Goal: Transaction & Acquisition: Obtain resource

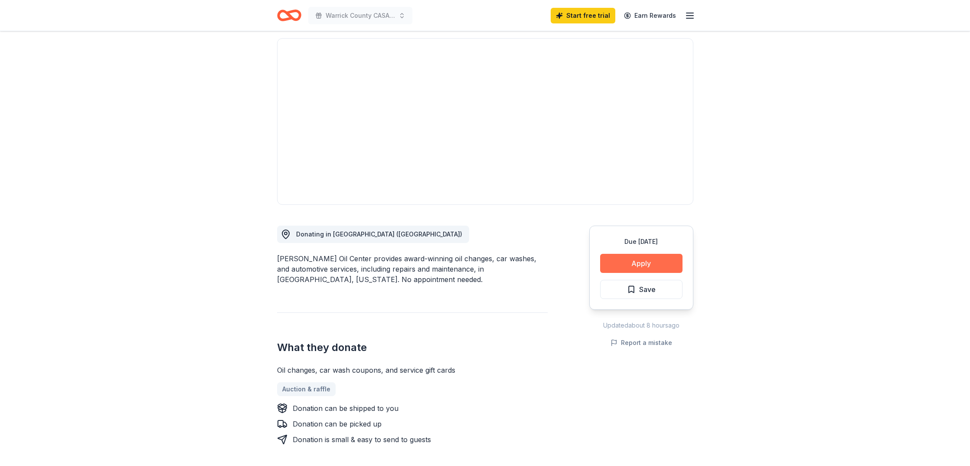
scroll to position [60, 0]
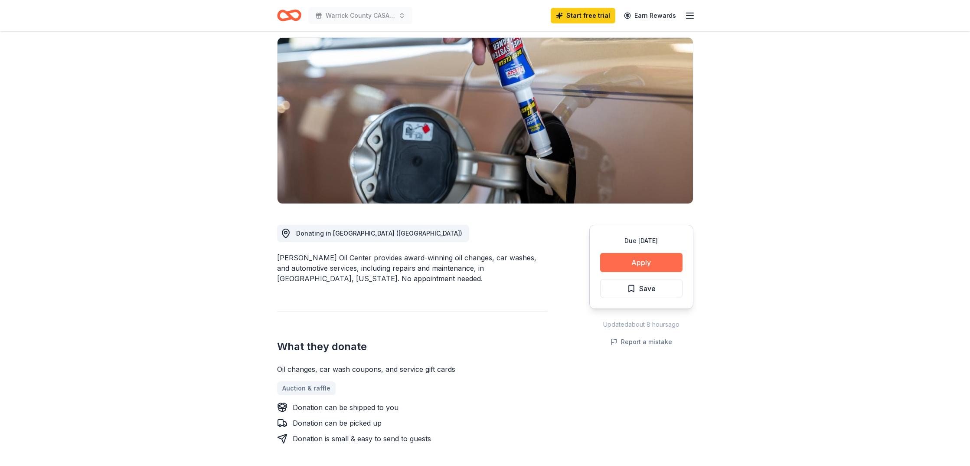
click at [624, 258] on button "Apply" at bounding box center [641, 262] width 82 height 19
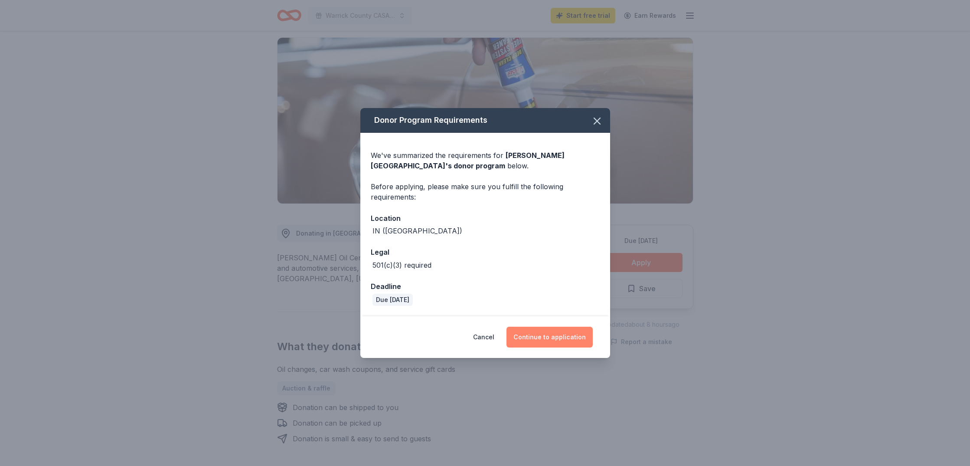
click at [532, 338] on button "Continue to application" at bounding box center [549, 337] width 86 height 21
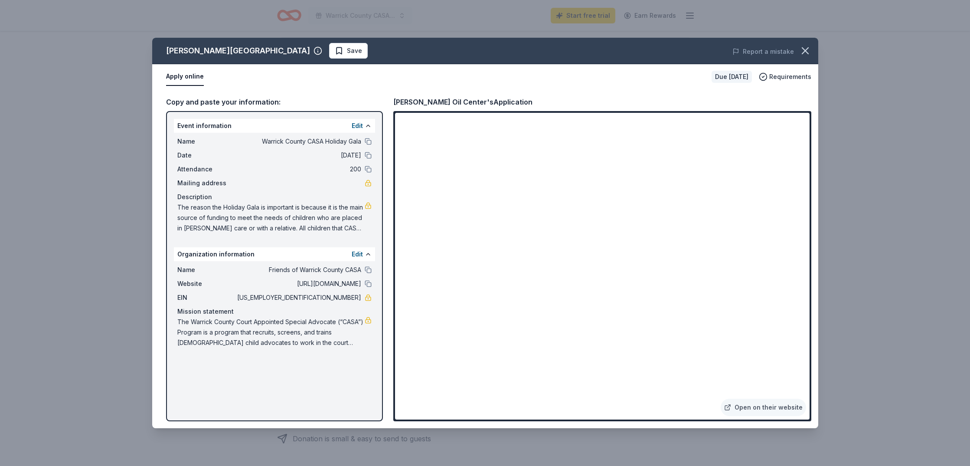
drag, startPoint x: 362, startPoint y: 269, endPoint x: 278, endPoint y: 269, distance: 83.3
click at [291, 266] on div "Name Friends of Warrick County CASA" at bounding box center [274, 270] width 194 height 10
drag, startPoint x: 262, startPoint y: 268, endPoint x: 356, endPoint y: 274, distance: 94.8
click at [356, 274] on span "Friends of Warrick County CASA" at bounding box center [298, 270] width 126 height 10
click at [369, 270] on button at bounding box center [368, 269] width 7 height 7
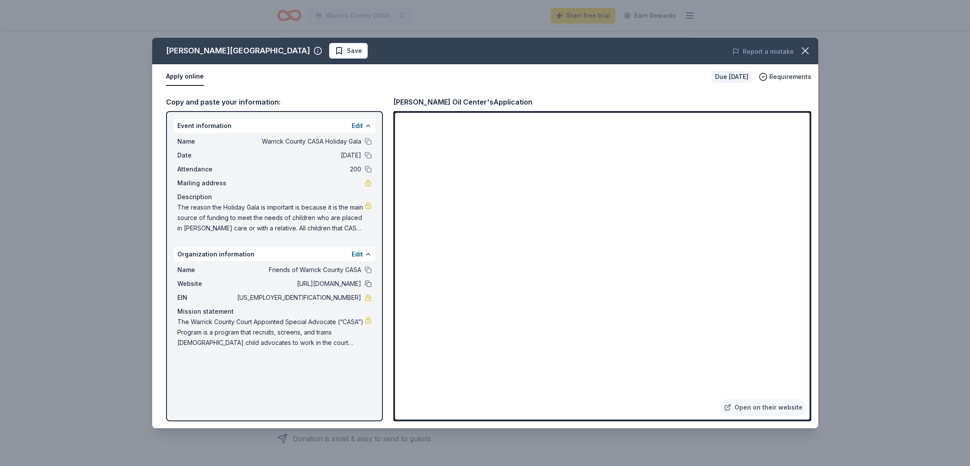
click at [369, 282] on button at bounding box center [368, 283] width 7 height 7
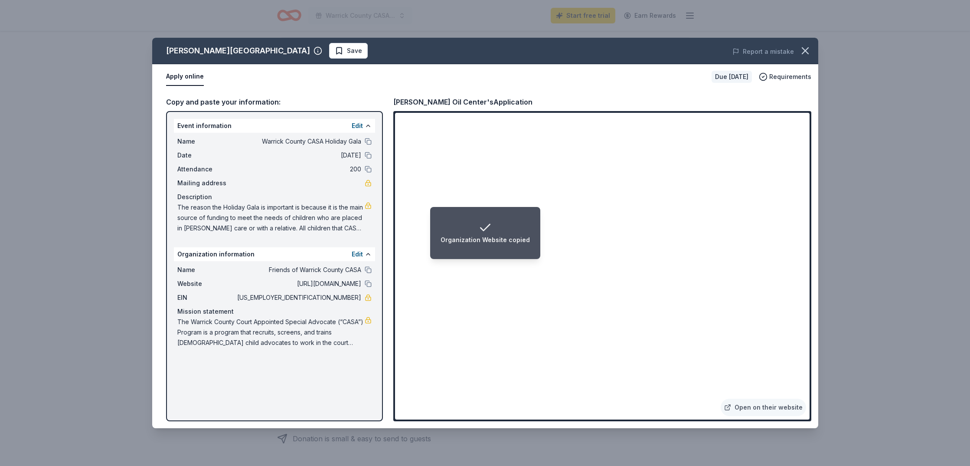
click at [318, 333] on span "The Warrick County Court Appointed Special Advocate (“CASA”) Program is a progr…" at bounding box center [270, 332] width 187 height 31
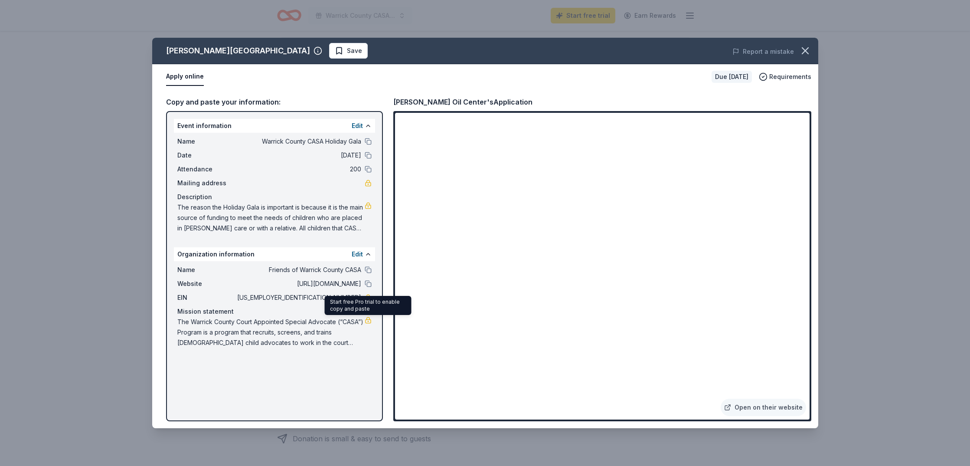
click at [369, 320] on link at bounding box center [368, 320] width 7 height 7
drag, startPoint x: 178, startPoint y: 206, endPoint x: 270, endPoint y: 225, distance: 93.4
click at [269, 225] on span "The reason the Holiday Gala is important is because it is the main source of fu…" at bounding box center [270, 217] width 187 height 31
click at [752, 408] on link "Open on their website" at bounding box center [763, 406] width 85 height 17
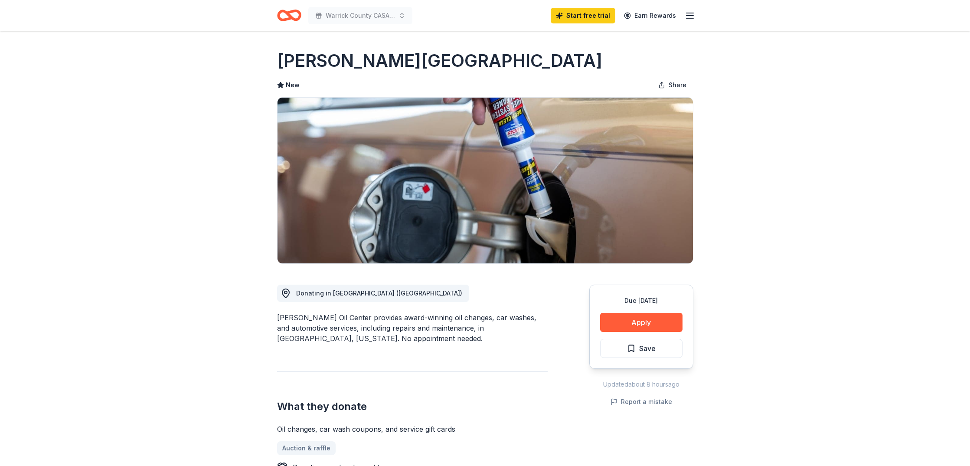
scroll to position [60, 0]
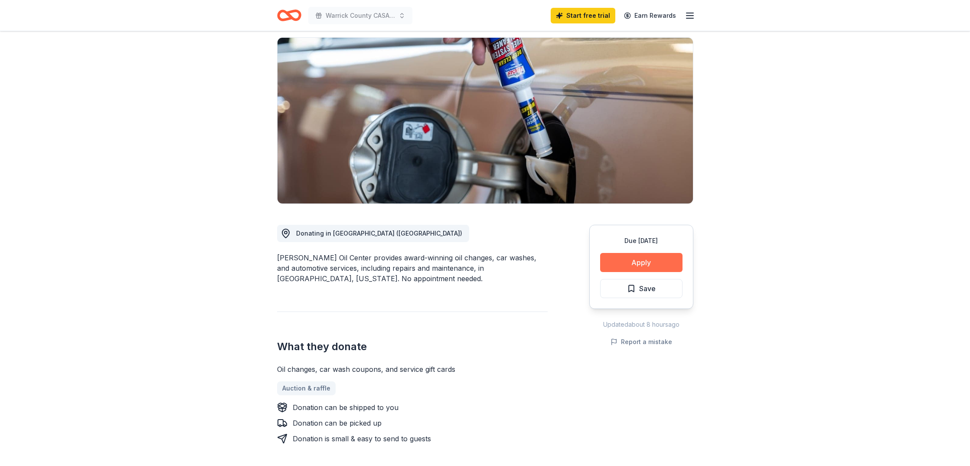
click at [644, 262] on button "Apply" at bounding box center [641, 262] width 82 height 19
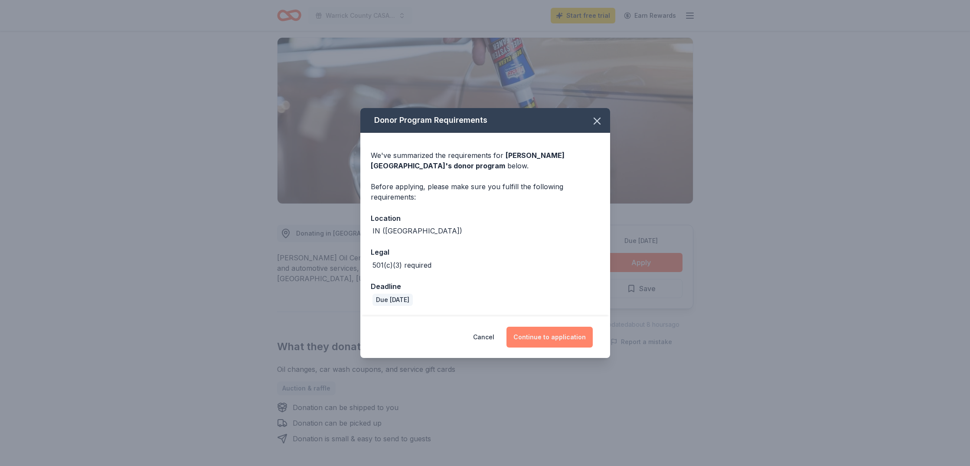
click at [578, 337] on button "Continue to application" at bounding box center [549, 337] width 86 height 21
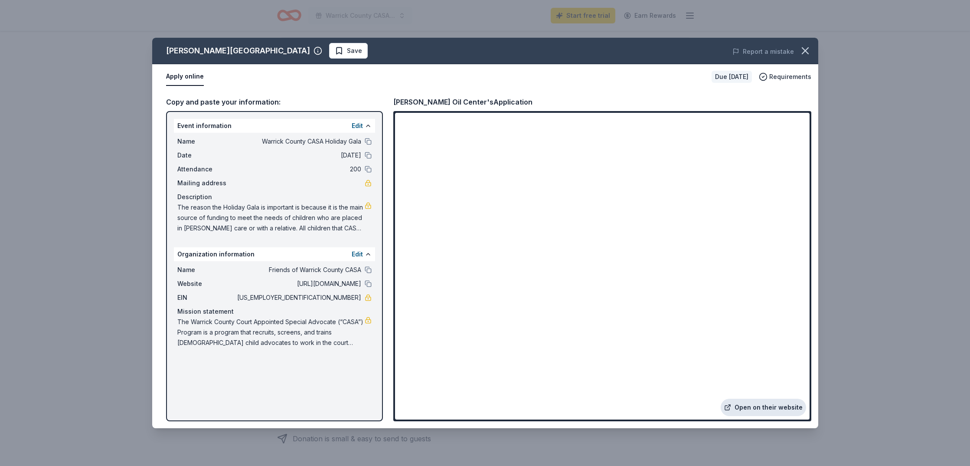
click at [750, 408] on link "Open on their website" at bounding box center [763, 406] width 85 height 17
